Goal: Entertainment & Leisure: Consume media (video, audio)

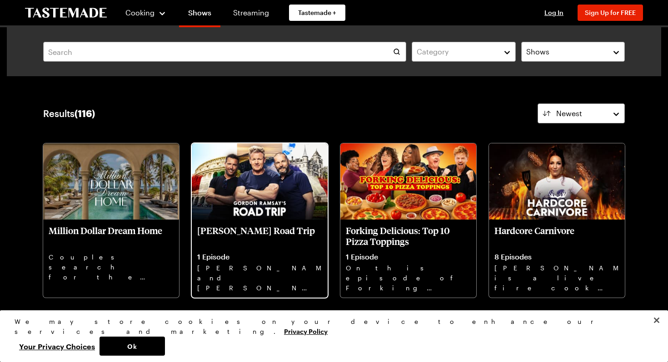
click at [279, 179] on img at bounding box center [260, 182] width 136 height 76
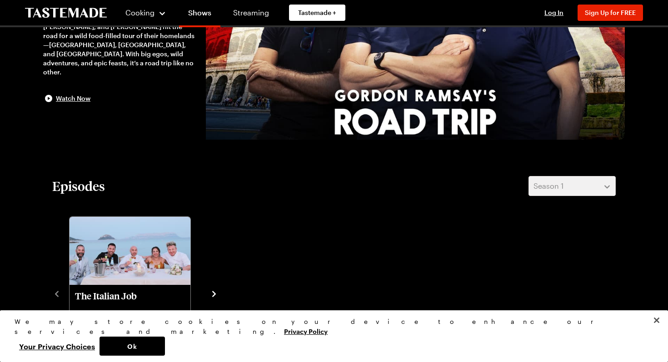
scroll to position [151, 0]
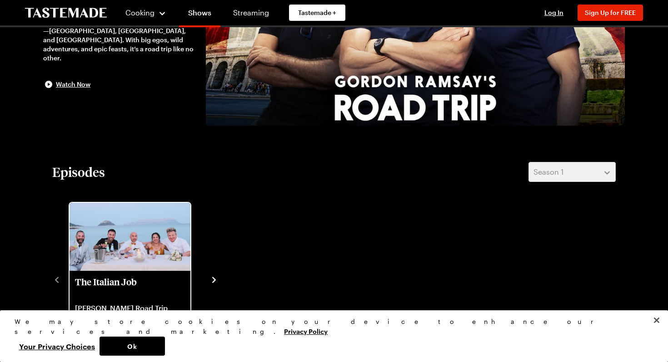
click at [133, 243] on img "The Italian Job" at bounding box center [129, 237] width 121 height 68
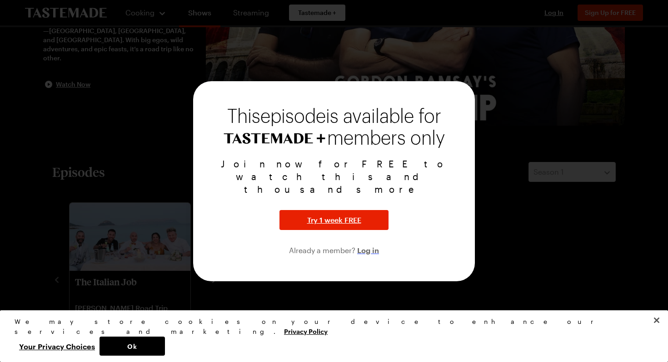
click at [372, 245] on span "Log in" at bounding box center [368, 250] width 22 height 11
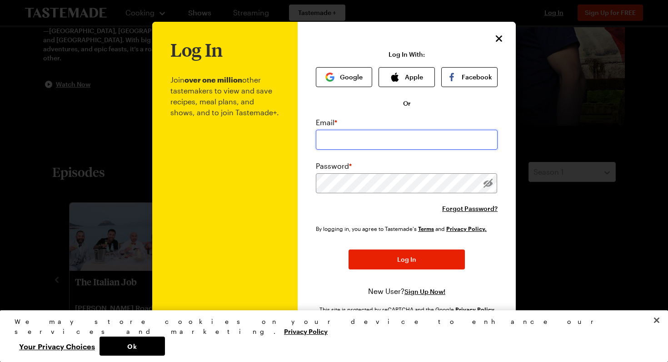
click at [375, 139] on input "email" at bounding box center [407, 140] width 182 height 20
type input "[EMAIL_ADDRESS][DOMAIN_NAME]"
click at [381, 193] on div "Email * [EMAIL_ADDRESS][DOMAIN_NAME] Password * Forgot Password?" at bounding box center [407, 165] width 182 height 96
